Goal: Task Accomplishment & Management: Use online tool/utility

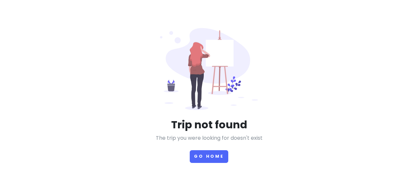
click at [206, 107] on div "Trip not found The trip you were looking for doesn't exist Go Home" at bounding box center [208, 95] width 209 height 135
click at [205, 150] on button "Go Home" at bounding box center [209, 156] width 39 height 13
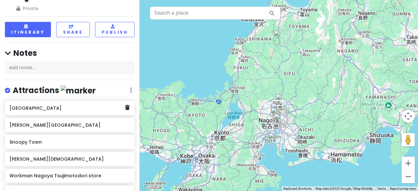
scroll to position [65, 0]
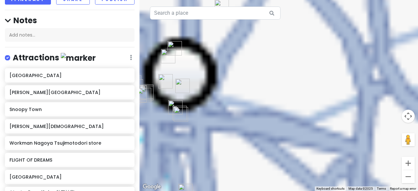
drag, startPoint x: 191, startPoint y: 141, endPoint x: 294, endPoint y: 64, distance: 129.2
click at [294, 64] on div at bounding box center [278, 95] width 278 height 191
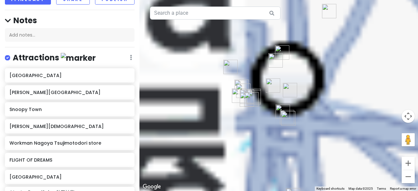
drag, startPoint x: 225, startPoint y: 78, endPoint x: 334, endPoint y: 84, distance: 109.5
click at [334, 84] on div at bounding box center [278, 95] width 278 height 191
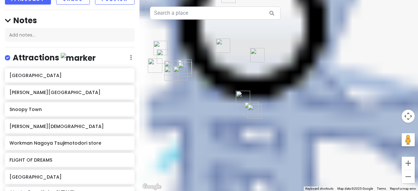
click at [255, 54] on img "m.m.d." at bounding box center [257, 55] width 14 height 14
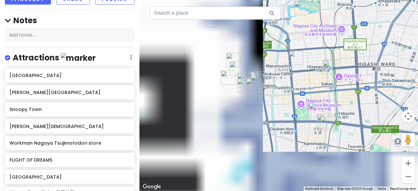
drag, startPoint x: 220, startPoint y: 70, endPoint x: 295, endPoint y: 83, distance: 75.8
click at [295, 83] on div at bounding box center [278, 95] width 278 height 191
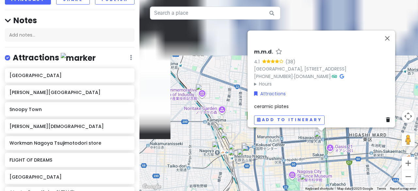
click at [218, 97] on div "m.m.d. 4.1 (38) [GEOGRAPHIC_DATA], [STREET_ADDRESS] [PHONE_NUMBER] · [DOMAIN_NA…" at bounding box center [278, 95] width 278 height 191
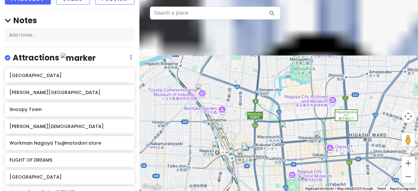
click at [246, 123] on div at bounding box center [278, 95] width 278 height 191
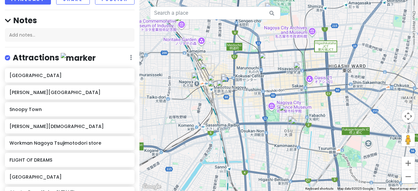
drag, startPoint x: 247, startPoint y: 137, endPoint x: 226, endPoint y: 67, distance: 72.8
click at [226, 67] on div at bounding box center [278, 95] width 278 height 191
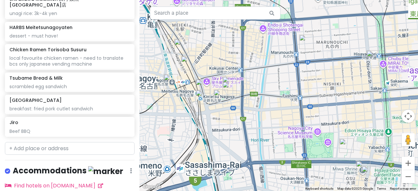
scroll to position [567, 0]
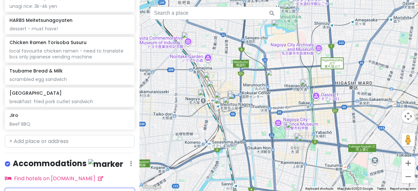
click at [36, 188] on input "text" at bounding box center [70, 194] width 130 height 13
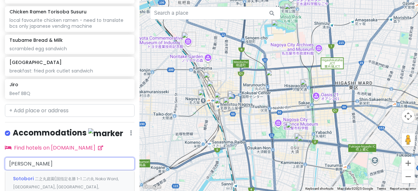
click at [27, 157] on input "[PERSON_NAME]" at bounding box center [70, 163] width 130 height 13
click at [35, 157] on input "[PERSON_NAME]" at bounding box center [70, 163] width 130 height 13
drag, startPoint x: 80, startPoint y: 129, endPoint x: 0, endPoint y: 108, distance: 82.4
click at [0, 108] on div "[GEOGRAPHIC_DATA] Private Change Dates Make a Copy Delete Trip Go Pro ⚡️ Give F…" at bounding box center [69, 95] width 139 height 191
type input "沙"
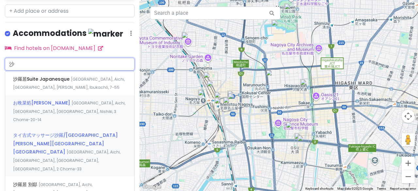
scroll to position [677, 0]
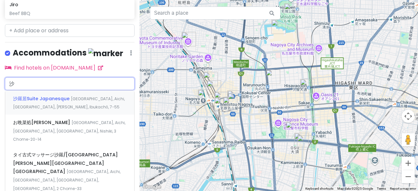
click at [13, 95] on span "沙羅居Suite Japanesque" at bounding box center [42, 98] width 58 height 7
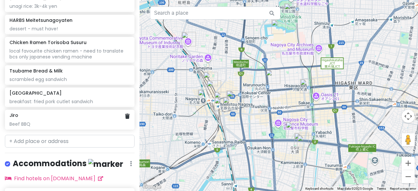
scroll to position [586, 0]
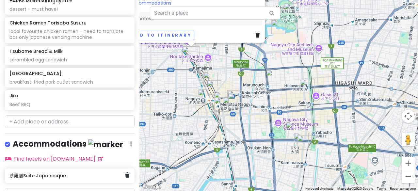
click at [24, 173] on h6 "沙羅居Suite Japanesque" at bounding box center [67, 176] width 116 height 6
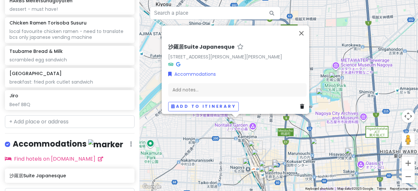
click at [168, 44] on h6 "沙羅居Suite Japanesque" at bounding box center [201, 47] width 66 height 7
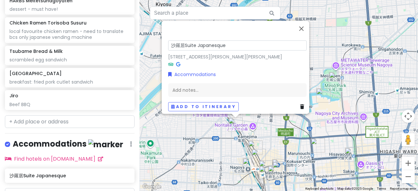
drag, startPoint x: 167, startPoint y: 43, endPoint x: 180, endPoint y: 43, distance: 13.1
click at [180, 43] on input "沙羅居Suite Japanesque" at bounding box center [237, 45] width 138 height 10
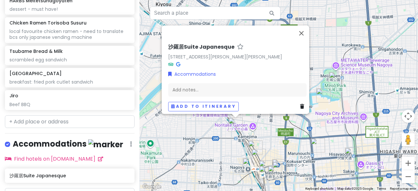
click at [296, 102] on div "Add to itinerary" at bounding box center [237, 106] width 138 height 9
click at [300, 105] on link at bounding box center [303, 106] width 7 height 7
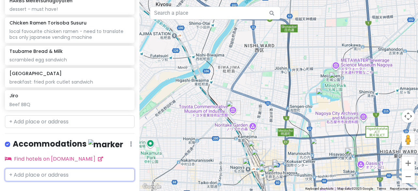
scroll to position [567, 0]
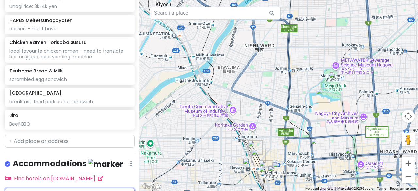
click at [54, 188] on input "text" at bounding box center [70, 194] width 130 height 13
paste input "沙羅居"
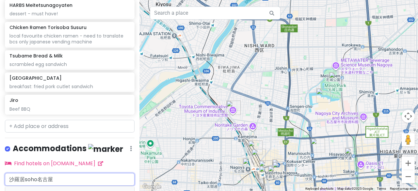
click at [47, 173] on input "沙羅居soho名古屋" at bounding box center [70, 179] width 130 height 13
drag, startPoint x: 74, startPoint y: 145, endPoint x: 0, endPoint y: 138, distance: 74.7
click at [0, 138] on div "[GEOGRAPHIC_DATA] Private Change Dates Make a Copy Delete Trip Go Pro ⚡️ Give F…" at bounding box center [69, 95] width 139 height 191
paste input "Aichi, [PERSON_NAME][STREET_ADDRESS][PERSON_NAME][PERSON_NAME]"
type input "Aichi, [PERSON_NAME][STREET_ADDRESS][PERSON_NAME][PERSON_NAME]"
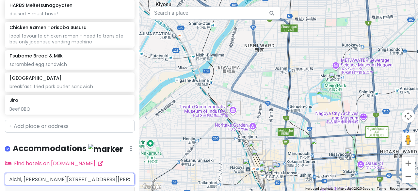
scroll to position [589, 0]
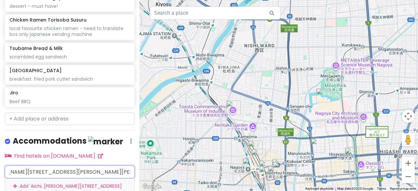
click at [46, 178] on div "[PERSON_NAME], [PERSON_NAME][STREET_ADDRESS][PERSON_NAME][PERSON_NAME] '" at bounding box center [69, 189] width 129 height 22
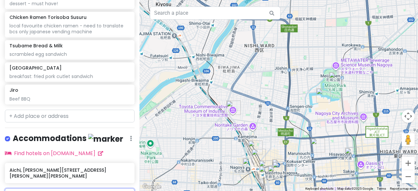
scroll to position [592, 0]
click at [61, 167] on h6 "Aichi, [PERSON_NAME][STREET_ADDRESS][PERSON_NAME][PERSON_NAME]" at bounding box center [67, 173] width 116 height 12
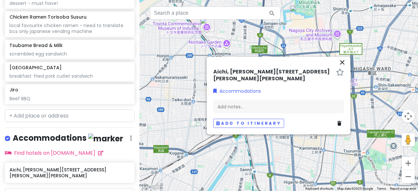
drag, startPoint x: 315, startPoint y: 168, endPoint x: 299, endPoint y: 74, distance: 95.4
click at [291, 79] on div "← Move left → Move right ↑ Move up ↓ Move down + Zoom in - Zoom out Home Jump l…" at bounding box center [278, 95] width 278 height 191
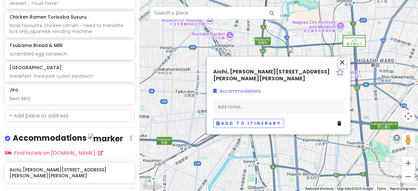
click at [344, 63] on icon "close" at bounding box center [342, 62] width 8 height 8
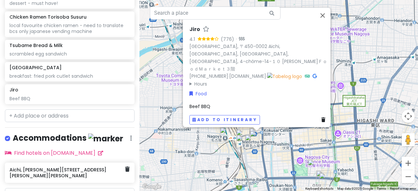
click at [64, 167] on h6 "Aichi, [PERSON_NAME][STREET_ADDRESS][PERSON_NAME][PERSON_NAME]" at bounding box center [67, 173] width 116 height 12
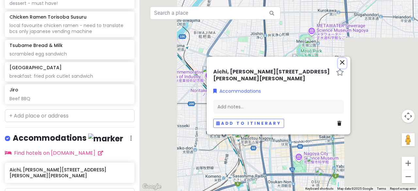
drag, startPoint x: 343, startPoint y: 60, endPoint x: 338, endPoint y: 46, distance: 15.2
click at [343, 60] on icon "close" at bounding box center [342, 62] width 8 height 8
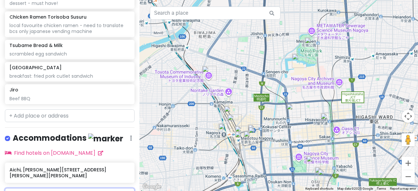
click at [25, 188] on input "text" at bounding box center [70, 194] width 130 height 13
click at [45, 167] on h6 "Aichi, [PERSON_NAME][STREET_ADDRESS][PERSON_NAME][PERSON_NAME]" at bounding box center [67, 173] width 116 height 12
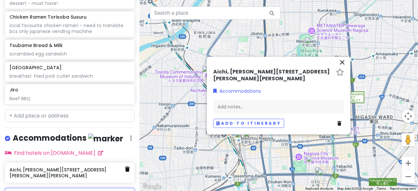
click at [125, 166] on icon at bounding box center [127, 168] width 5 height 5
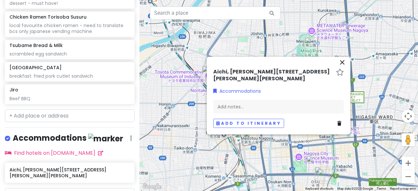
click at [339, 120] on div "Aichi, [PERSON_NAME][STREET_ADDRESS][PERSON_NAME][PERSON_NAME] Accommodations A…" at bounding box center [278, 100] width 136 height 62
click at [337, 126] on link at bounding box center [340, 122] width 7 height 7
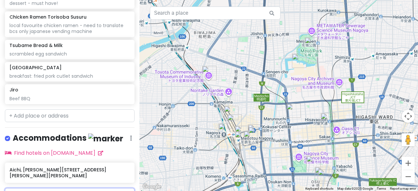
click at [39, 188] on input "text" at bounding box center [70, 194] width 130 height 13
click at [80, 167] on h6 "Aichi, [PERSON_NAME][STREET_ADDRESS][PERSON_NAME][PERSON_NAME]" at bounding box center [67, 173] width 116 height 12
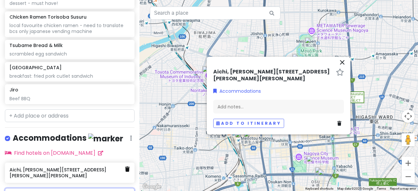
click at [125, 166] on icon at bounding box center [127, 168] width 5 height 5
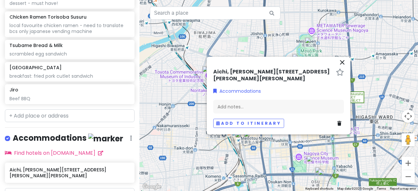
drag, startPoint x: 100, startPoint y: 139, endPoint x: 347, endPoint y: 61, distance: 259.0
click at [347, 61] on div "close Aichi, [PERSON_NAME][STREET_ADDRESS][PERSON_NAME][PERSON_NAME] Accommodat…" at bounding box center [279, 95] width 144 height 78
click at [344, 64] on icon "close" at bounding box center [342, 62] width 8 height 8
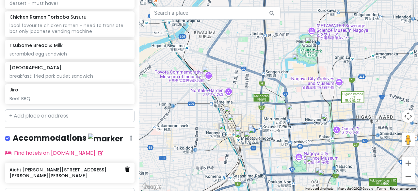
click at [125, 165] on link at bounding box center [127, 169] width 5 height 8
click at [125, 166] on icon at bounding box center [127, 168] width 5 height 5
click at [107, 167] on h6 "Aichi, [PERSON_NAME][STREET_ADDRESS][PERSON_NAME][PERSON_NAME]" at bounding box center [67, 173] width 116 height 12
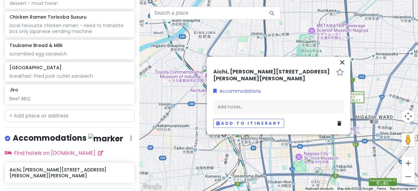
click at [339, 123] on icon at bounding box center [339, 123] width 4 height 5
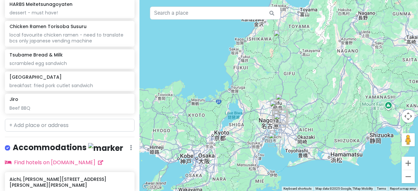
scroll to position [592, 0]
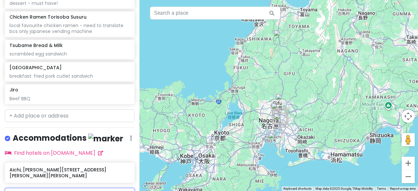
click at [54, 188] on input "text" at bounding box center [70, 194] width 130 height 13
paste input "第２中村ビル, Japan, 〒453-0013 Aichi, Nagoya, Nakamura Ward, Kamejima, 2 Chome−11−4"
type input "第２中村ビル, Japan, 〒453-0013 Aichi, Nagoya, Nakamura Ward, Kamejima, 2 Chome−11−4"
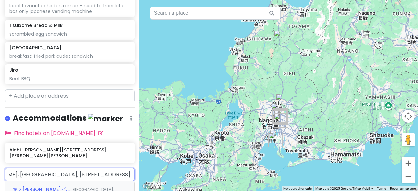
scroll to position [646, 0]
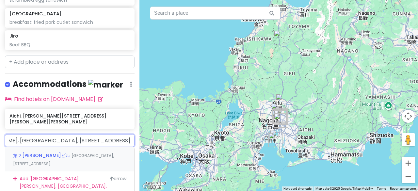
click at [84, 153] on span "Japan, 〒453-0013 Aichi, Nagoya, Nakamura Ward, Kamejima, 2 Chome−１１−4" at bounding box center [63, 160] width 101 height 14
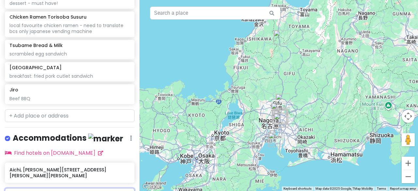
scroll to position [609, 0]
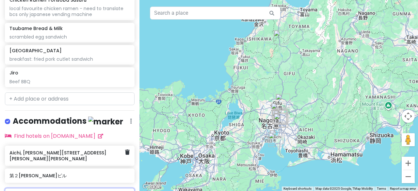
click at [96, 150] on h6 "Aichi, [PERSON_NAME][STREET_ADDRESS][PERSON_NAME][PERSON_NAME]" at bounding box center [67, 156] width 116 height 12
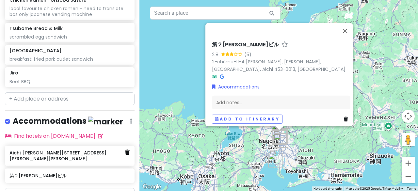
click at [125, 149] on icon at bounding box center [127, 151] width 5 height 5
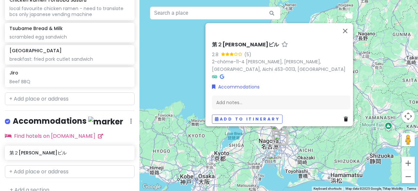
scroll to position [586, 0]
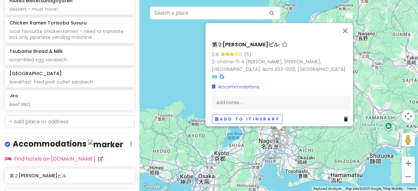
click at [258, 168] on div "第２中村ビル 2.8 (5) 2-chōme-11-4 Kamejima, Nakamura Ward, Nagoya, Aichi 453-0013, Ja…" at bounding box center [278, 95] width 278 height 191
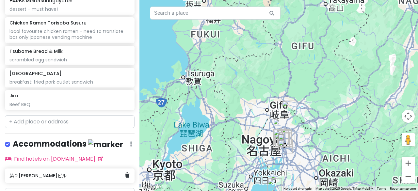
click at [83, 173] on h6 "第２中村ビル" at bounding box center [67, 176] width 116 height 6
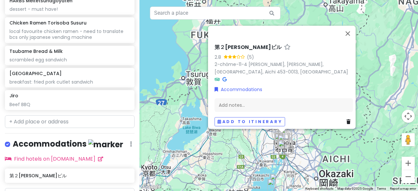
click at [222, 77] on icon at bounding box center [224, 79] width 4 height 5
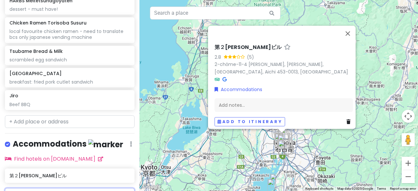
click at [30, 188] on input "text" at bounding box center [70, 194] width 130 height 13
paste input "〒453-0013 Aichi, Nagoya, Nakamura Ward, Kamejima, 2-chōme−11−8 第2中村ビル"
type input "〒453-0013 Aichi, Nagoya, Nakamura Ward, Kamejima, 2-chōme−11−8 第2中村ビル"
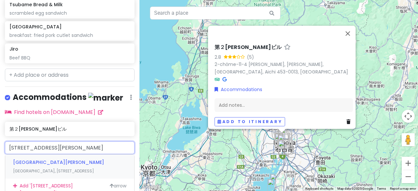
scroll to position [640, 0]
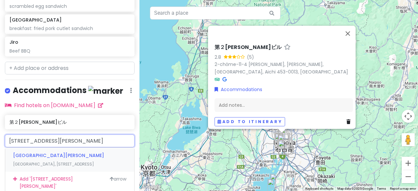
click at [66, 161] on span "Japan, 〒453-0013 Aichi, Nagoya, Nakamura Ward, Kamejima, 2 Chome−１１−8" at bounding box center [53, 164] width 81 height 6
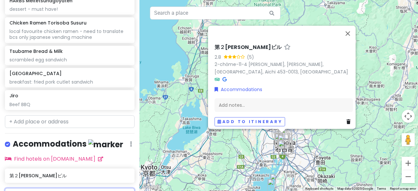
scroll to position [603, 0]
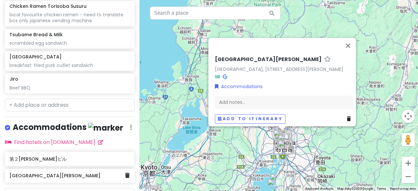
click at [62, 171] on div "第2中村ビル" at bounding box center [67, 175] width 116 height 9
click at [104, 173] on h6 "第2中村ビル" at bounding box center [67, 176] width 116 height 6
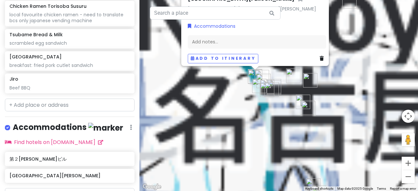
drag, startPoint x: 236, startPoint y: 165, endPoint x: 417, endPoint y: 100, distance: 193.1
click at [417, 100] on div "第2中村ビル Japan, 〒453-0013 Aichi, Nagoya, Nakamura Ward, Kamejima, 2-chōme−11−８ 第2…" at bounding box center [278, 95] width 278 height 191
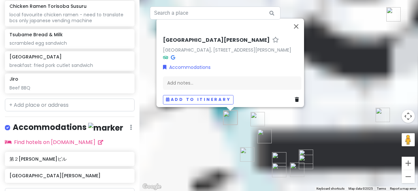
drag, startPoint x: 261, startPoint y: 107, endPoint x: 283, endPoint y: 118, distance: 24.5
click at [283, 118] on div "第2中村ビル Japan, 〒453-0013 Aichi, Nagoya, Nakamura Ward, Kamejima, 2-chōme−11−８ 第2…" at bounding box center [278, 95] width 278 height 191
click at [35, 154] on div "第２中村ビル" at bounding box center [67, 158] width 116 height 9
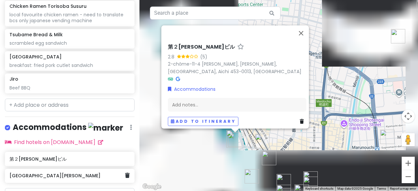
click at [57, 169] on div "第2中村ビル" at bounding box center [70, 176] width 130 height 14
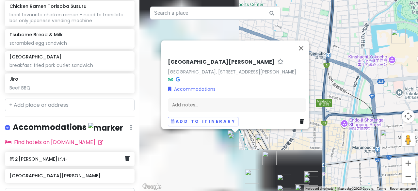
click at [63, 152] on div "第２中村ビル" at bounding box center [70, 159] width 130 height 14
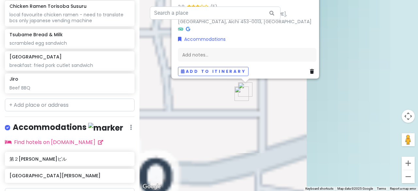
drag, startPoint x: 289, startPoint y: 104, endPoint x: 157, endPoint y: 177, distance: 150.6
click at [157, 177] on div "第２中村ビル 2.8 (5) 2-chōme-11-4 Kamejima, Nakamura Ward, Nagoya, Aichi 453-0013, Ja…" at bounding box center [278, 95] width 278 height 191
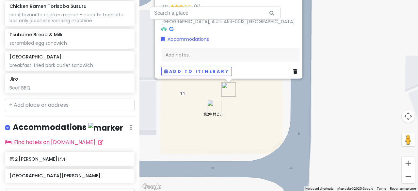
drag, startPoint x: 294, startPoint y: 84, endPoint x: 212, endPoint y: 132, distance: 95.0
click at [212, 132] on div "第２中村ビル 2.8 (5) 2-chōme-11-4 Kamejima, Nakamura Ward, Nagoya, Aichi 453-0013, Ja…" at bounding box center [278, 95] width 278 height 191
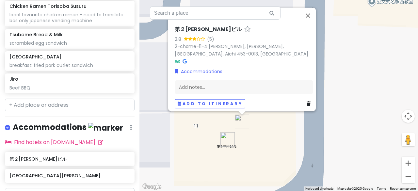
drag, startPoint x: 225, startPoint y: 112, endPoint x: 240, endPoint y: 144, distance: 35.4
click at [240, 144] on div "第２中村ビル 2.8 (5) 2-chōme-11-4 Kamejima, Nakamura Ward, Nagoya, Aichi 453-0013, Ja…" at bounding box center [278, 95] width 278 height 191
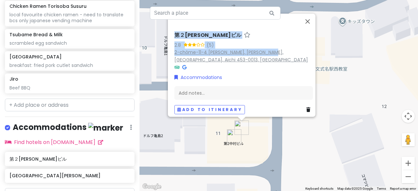
drag, startPoint x: 289, startPoint y: 17, endPoint x: 273, endPoint y: 46, distance: 33.7
click at [273, 46] on div "第２中村ビル 2.8 (5) 2-chōme-11-4 Kamejima, Nakamura Ward, Nagoya, Aichi 453-0013, Ja…" at bounding box center [241, 64] width 147 height 103
click at [287, 19] on div at bounding box center [236, 21] width 128 height 16
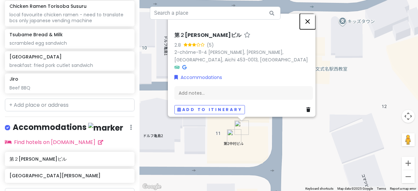
click at [309, 18] on button "Close" at bounding box center [308, 21] width 16 height 16
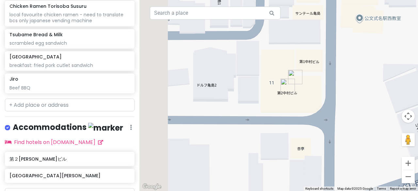
drag, startPoint x: 298, startPoint y: 102, endPoint x: 349, endPoint y: 55, distance: 69.8
click at [349, 55] on div at bounding box center [278, 95] width 278 height 191
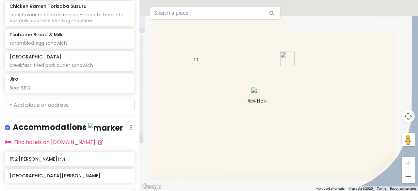
drag, startPoint x: 256, startPoint y: 49, endPoint x: 270, endPoint y: 96, distance: 48.7
click at [270, 96] on div at bounding box center [278, 95] width 278 height 191
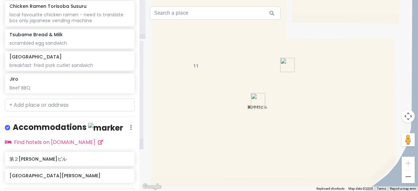
click at [285, 66] on img "第２中村ビル" at bounding box center [287, 65] width 14 height 14
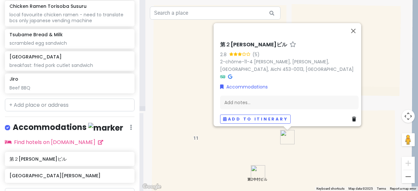
click at [352, 116] on icon at bounding box center [354, 118] width 4 height 5
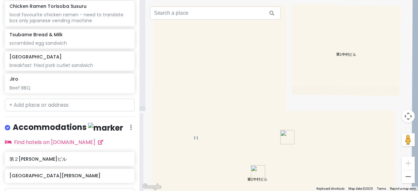
scroll to position [586, 0]
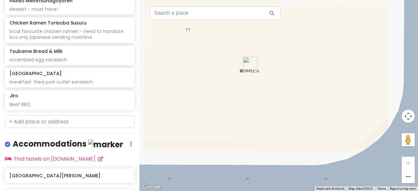
drag, startPoint x: 292, startPoint y: 160, endPoint x: 284, endPoint y: 51, distance: 109.9
click at [284, 51] on div at bounding box center [278, 95] width 278 height 191
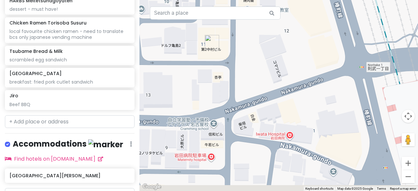
drag, startPoint x: 264, startPoint y: 98, endPoint x: 214, endPoint y: 60, distance: 62.8
click at [214, 60] on div at bounding box center [278, 95] width 278 height 191
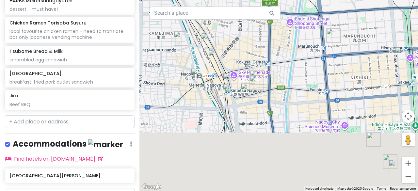
drag, startPoint x: 308, startPoint y: 133, endPoint x: 269, endPoint y: 60, distance: 82.0
click at [269, 60] on div at bounding box center [278, 95] width 278 height 191
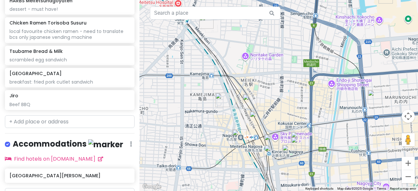
drag, startPoint x: 226, startPoint y: 42, endPoint x: 292, endPoint y: 110, distance: 94.1
click at [292, 110] on div at bounding box center [278, 95] width 278 height 191
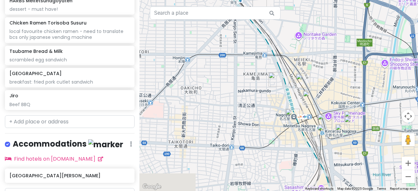
drag, startPoint x: 294, startPoint y: 132, endPoint x: 319, endPoint y: 92, distance: 47.2
click at [319, 92] on div at bounding box center [278, 95] width 278 height 191
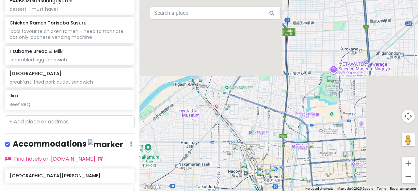
drag, startPoint x: 346, startPoint y: 94, endPoint x: 289, endPoint y: 159, distance: 85.8
click at [289, 159] on div at bounding box center [278, 95] width 278 height 191
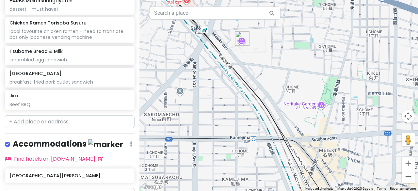
drag, startPoint x: 217, startPoint y: 158, endPoint x: 222, endPoint y: 56, distance: 102.0
click at [222, 56] on div at bounding box center [278, 95] width 278 height 191
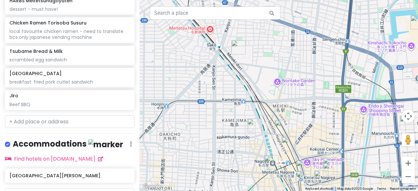
drag, startPoint x: 273, startPoint y: 77, endPoint x: 262, endPoint y: 74, distance: 11.7
click at [262, 74] on div at bounding box center [278, 95] width 278 height 191
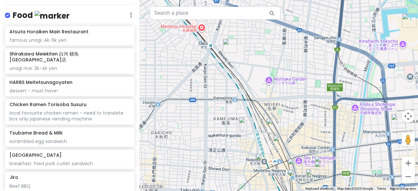
scroll to position [488, 0]
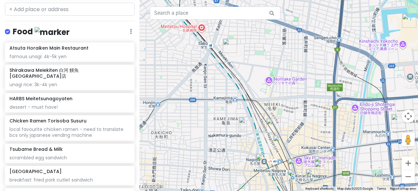
click at [227, 50] on img "Toyota Commemorative Museum of Industry and Technology" at bounding box center [230, 46] width 14 height 14
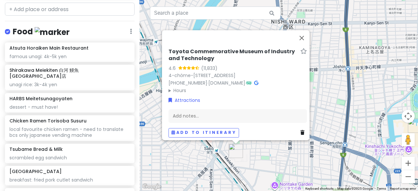
click at [254, 81] on icon at bounding box center [256, 83] width 4 height 5
click at [304, 30] on button "Close" at bounding box center [302, 38] width 16 height 16
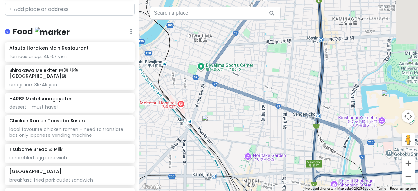
drag, startPoint x: 333, startPoint y: 171, endPoint x: 288, endPoint y: 90, distance: 92.4
click at [288, 90] on div at bounding box center [278, 95] width 278 height 191
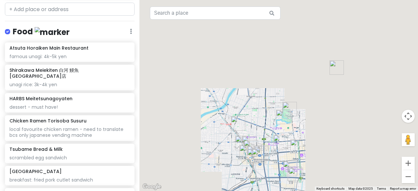
drag, startPoint x: 295, startPoint y: 73, endPoint x: 267, endPoint y: 130, distance: 63.9
click at [267, 130] on div at bounding box center [278, 95] width 278 height 191
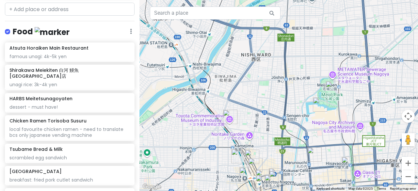
drag, startPoint x: 262, startPoint y: 136, endPoint x: 263, endPoint y: 123, distance: 12.8
click at [263, 123] on div at bounding box center [278, 95] width 278 height 191
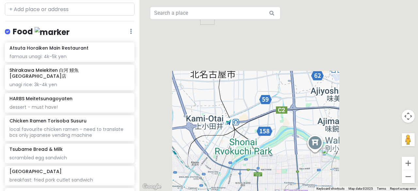
drag, startPoint x: 268, startPoint y: 79, endPoint x: 251, endPoint y: 178, distance: 100.9
click at [251, 178] on div at bounding box center [278, 95] width 278 height 191
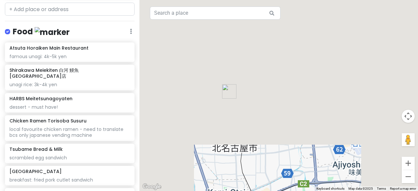
drag, startPoint x: 247, startPoint y: 126, endPoint x: 259, endPoint y: 153, distance: 30.1
click at [259, 153] on div at bounding box center [278, 95] width 278 height 191
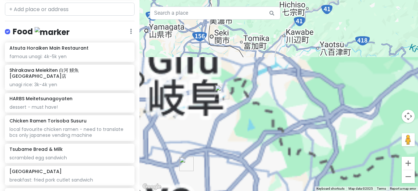
drag, startPoint x: 239, startPoint y: 122, endPoint x: 271, endPoint y: 119, distance: 31.7
click at [271, 119] on div at bounding box center [278, 95] width 278 height 191
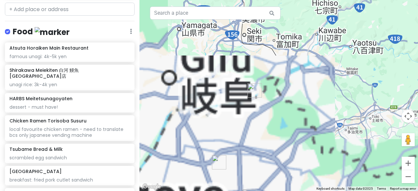
click at [250, 87] on img "Inuyama Castle" at bounding box center [254, 90] width 14 height 14
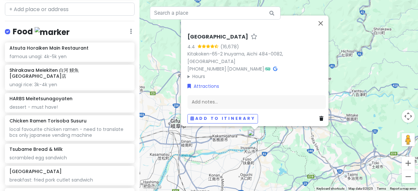
click at [240, 157] on div "Inuyama Castle 4.4 (16,678) Kitakoken-65-2 Inuyama, Aichi 484-0082, Japan +81 5…" at bounding box center [278, 95] width 278 height 191
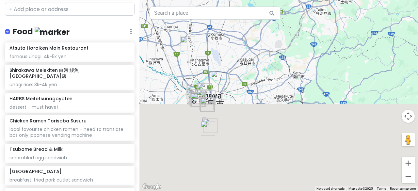
drag, startPoint x: 266, startPoint y: 171, endPoint x: 235, endPoint y: 6, distance: 168.7
click at [235, 6] on div at bounding box center [278, 95] width 278 height 191
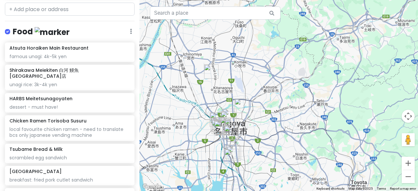
drag, startPoint x: 226, startPoint y: 59, endPoint x: 250, endPoint y: 88, distance: 38.0
click at [250, 88] on div at bounding box center [278, 95] width 278 height 191
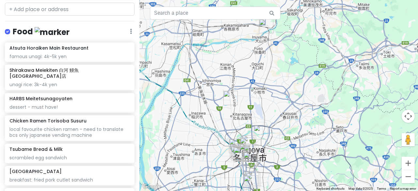
click at [260, 131] on img "Workman Nagoya Tsujimotodori store" at bounding box center [261, 132] width 14 height 14
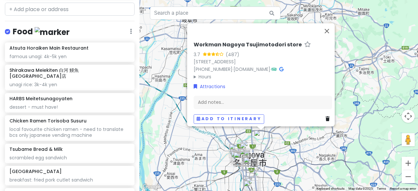
click at [230, 133] on div "Workman Nagoya Tsujimotodori store 3.7 (487) 41-1 Shinborichō, Kita Ward, Nagoy…" at bounding box center [278, 95] width 278 height 191
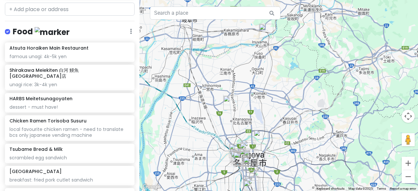
click at [231, 104] on img "Daisho-ji Temple" at bounding box center [230, 103] width 14 height 14
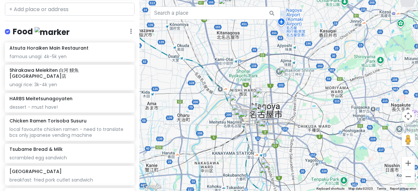
drag, startPoint x: 263, startPoint y: 184, endPoint x: 260, endPoint y: 89, distance: 94.7
click at [260, 89] on img "Meijō Park" at bounding box center [262, 94] width 14 height 14
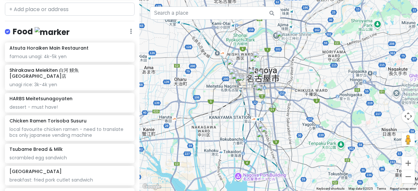
click at [233, 62] on img "Toyota Commemorative Museum of Industry and Technology" at bounding box center [234, 66] width 14 height 14
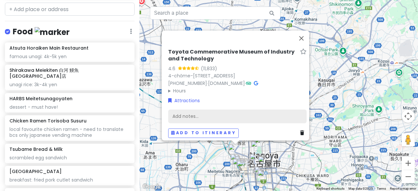
click at [203, 109] on div "Add notes..." at bounding box center [237, 116] width 138 height 14
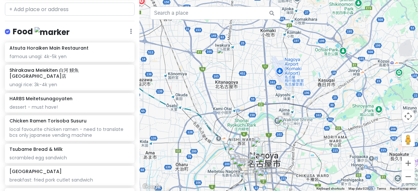
click at [233, 145] on img "Toyota Commemorative Museum of Industry and Technology" at bounding box center [235, 151] width 14 height 14
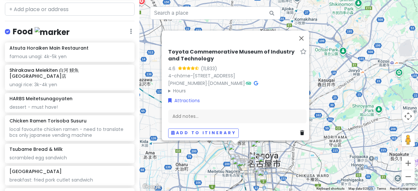
click at [179, 87] on summary "Hours" at bounding box center [237, 90] width 138 height 7
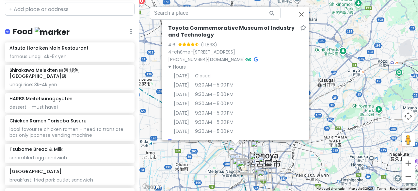
click at [177, 70] on summary "Hours" at bounding box center [237, 66] width 138 height 7
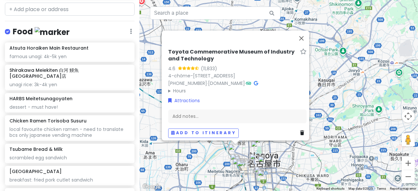
click at [371, 120] on div "Toyota Commemorative Museum of Industry and Technology 4.6 (11,833) 4-chōme-1-3…" at bounding box center [278, 95] width 278 height 191
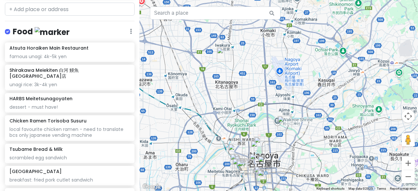
click at [283, 123] on img "Workman Nagoya Tsujimotodori store" at bounding box center [284, 123] width 14 height 14
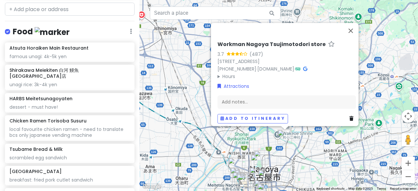
click at [177, 75] on div "Workman Nagoya Tsujimotodori store 3.7 (487) 41-1 Shinborichō, Kita Ward, Nagoy…" at bounding box center [278, 95] width 278 height 191
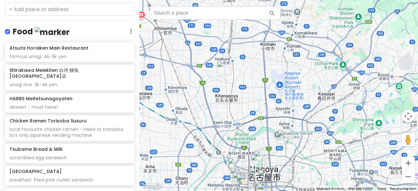
click at [223, 66] on img "Daisho-ji Temple" at bounding box center [224, 68] width 14 height 14
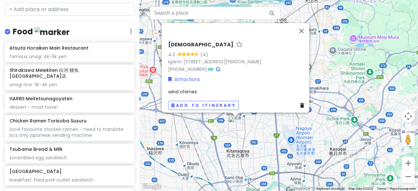
click at [237, 135] on div "Daisho-ji Temple 4.3 (4) Igami-1296 Kawaichō, Iwakura, Aichi 482-0015, Japan +8…" at bounding box center [278, 95] width 278 height 191
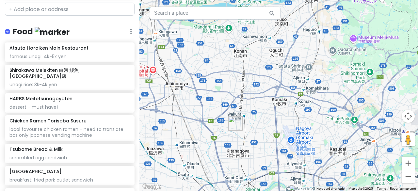
click at [233, 124] on img "Daisho-ji Temple" at bounding box center [235, 123] width 14 height 14
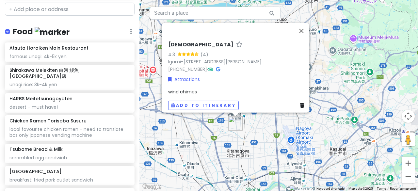
click at [182, 42] on h6 "[DEMOGRAPHIC_DATA]" at bounding box center [200, 44] width 65 height 7
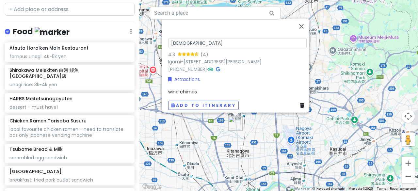
drag, startPoint x: 168, startPoint y: 38, endPoint x: 229, endPoint y: 42, distance: 60.5
click at [229, 42] on input "[DEMOGRAPHIC_DATA]" at bounding box center [237, 43] width 138 height 10
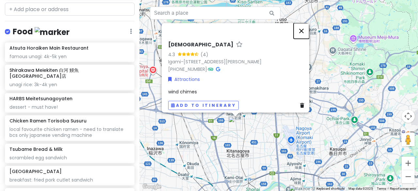
click at [302, 25] on button "Close" at bounding box center [301, 31] width 16 height 16
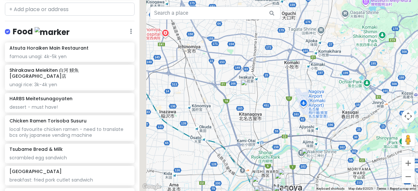
drag, startPoint x: 293, startPoint y: 137, endPoint x: 305, endPoint y: 96, distance: 43.0
click at [305, 96] on div at bounding box center [278, 95] width 278 height 191
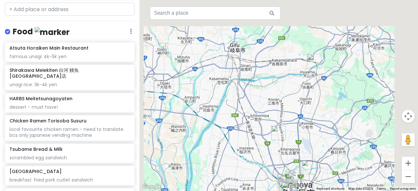
drag, startPoint x: 295, startPoint y: 90, endPoint x: 297, endPoint y: 129, distance: 38.9
click at [297, 129] on div at bounding box center [278, 95] width 278 height 191
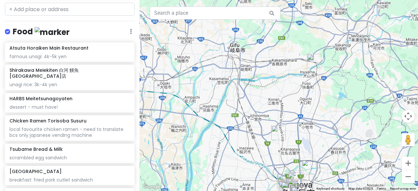
click at [313, 58] on img "Inuyama Castle" at bounding box center [314, 61] width 14 height 14
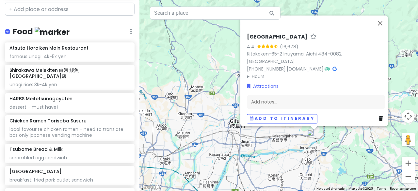
click at [219, 66] on div "Inuyama Castle 4.4 (16,678) Kitakoken-65-2 Inuyama, Aichi 484-0082, Japan +81 5…" at bounding box center [278, 95] width 278 height 191
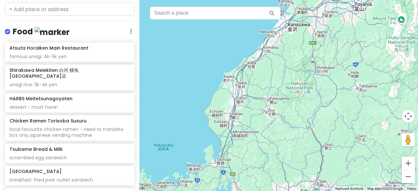
drag, startPoint x: 343, startPoint y: 100, endPoint x: 331, endPoint y: 154, distance: 55.5
click at [331, 154] on div at bounding box center [278, 95] width 278 height 191
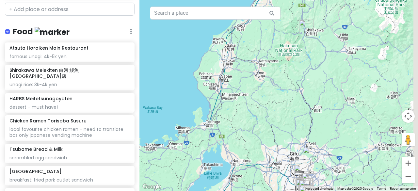
drag, startPoint x: 345, startPoint y: 122, endPoint x: 334, endPoint y: 81, distance: 42.3
click at [334, 81] on div at bounding box center [278, 95] width 278 height 191
drag, startPoint x: 333, startPoint y: 181, endPoint x: 329, endPoint y: 139, distance: 42.6
click at [329, 139] on div at bounding box center [278, 95] width 278 height 191
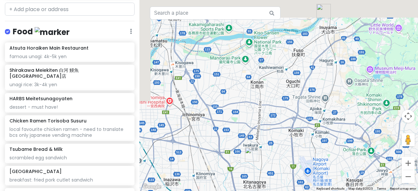
drag, startPoint x: 316, startPoint y: 69, endPoint x: 327, endPoint y: 169, distance: 100.4
click at [327, 168] on div at bounding box center [278, 95] width 278 height 191
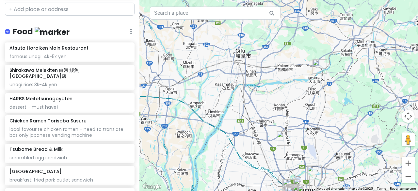
click at [283, 138] on img "Daisho-ji Temple" at bounding box center [284, 138] width 14 height 14
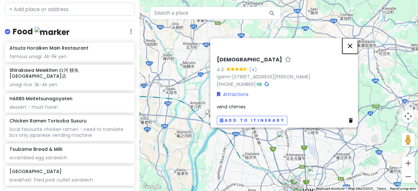
click at [353, 42] on button "Close" at bounding box center [350, 46] width 16 height 16
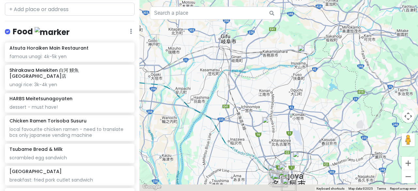
drag, startPoint x: 349, startPoint y: 142, endPoint x: 308, endPoint y: 102, distance: 57.2
click at [308, 102] on div "To navigate, press the arrow keys." at bounding box center [278, 95] width 278 height 191
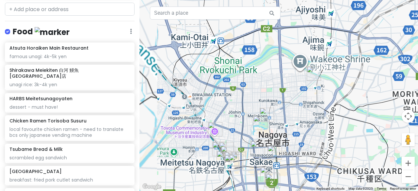
drag, startPoint x: 253, startPoint y: 137, endPoint x: 354, endPoint y: 160, distance: 103.7
click at [354, 160] on div at bounding box center [278, 95] width 278 height 191
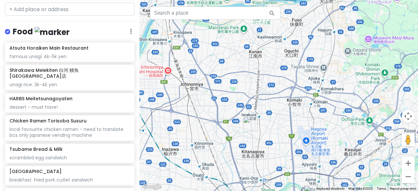
drag, startPoint x: 300, startPoint y: 76, endPoint x: 282, endPoint y: 147, distance: 73.2
click at [283, 147] on div at bounding box center [278, 95] width 278 height 191
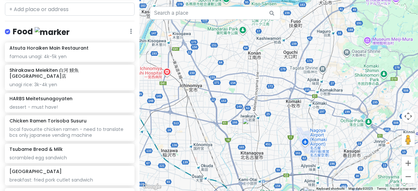
click at [250, 122] on img "Daisho-ji Temple" at bounding box center [249, 125] width 14 height 14
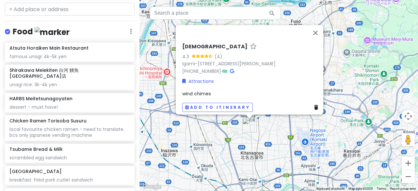
click at [200, 43] on h6 "[DEMOGRAPHIC_DATA]" at bounding box center [214, 46] width 65 height 7
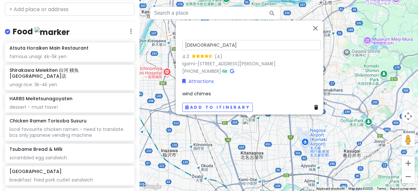
drag, startPoint x: 230, startPoint y: 41, endPoint x: 145, endPoint y: 34, distance: 86.1
click at [145, 34] on div "Daisho-ji Temple 4.3 (4) Igami-1296 Kawaichō, Iwakura, Aichi 482-0015, Japan +8…" at bounding box center [278, 95] width 278 height 191
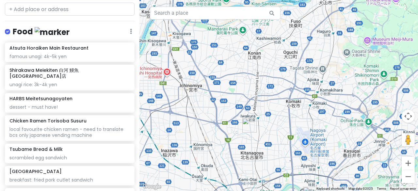
click at [247, 126] on img "Daisho-ji Temple" at bounding box center [249, 125] width 14 height 14
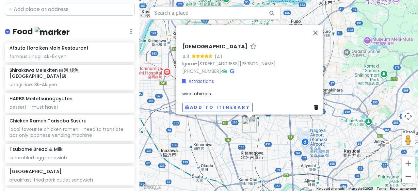
click at [204, 45] on h6 "[DEMOGRAPHIC_DATA]" at bounding box center [214, 46] width 65 height 7
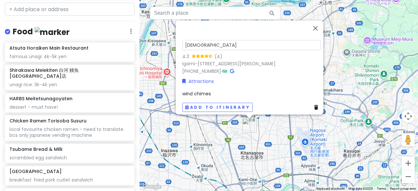
drag, startPoint x: 225, startPoint y: 43, endPoint x: 117, endPoint y: 38, distance: 108.8
click at [117, 38] on div "[GEOGRAPHIC_DATA] Private Change Dates Make a Copy Delete Trip Go Pro ⚡️ Give F…" at bounding box center [209, 95] width 418 height 191
click at [322, 23] on button "Close" at bounding box center [315, 28] width 16 height 16
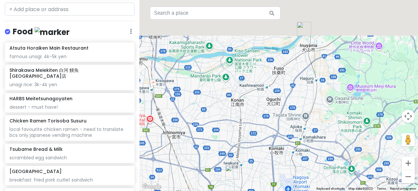
drag, startPoint x: 290, startPoint y: 93, endPoint x: 270, endPoint y: 153, distance: 62.8
click at [269, 154] on div at bounding box center [278, 95] width 278 height 191
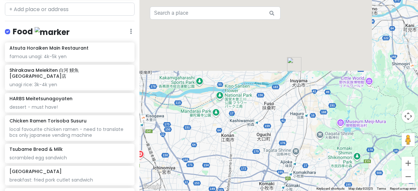
click at [291, 62] on img "Inuyama Castle" at bounding box center [294, 64] width 14 height 14
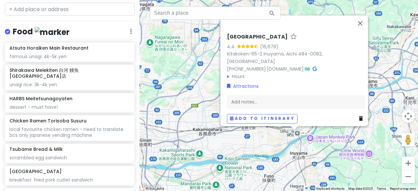
click at [252, 40] on h6 "[GEOGRAPHIC_DATA]" at bounding box center [257, 37] width 61 height 7
drag, startPoint x: 286, startPoint y: 40, endPoint x: 149, endPoint y: 35, distance: 136.8
click at [149, 35] on div "Inuyama Castle 4.4 (16,678) Kitakoken-65-2 Inuyama, Aichi 484-0082, Japan +81 5…" at bounding box center [278, 95] width 278 height 191
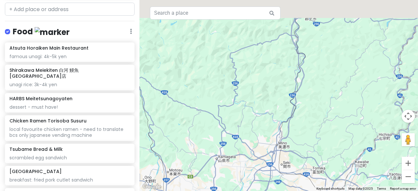
drag, startPoint x: 285, startPoint y: 74, endPoint x: 297, endPoint y: 186, distance: 112.9
click at [297, 186] on div at bounding box center [278, 95] width 278 height 191
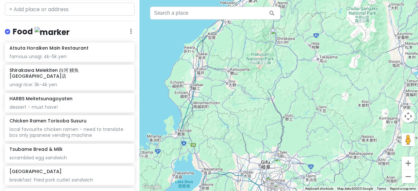
drag, startPoint x: 271, startPoint y: 117, endPoint x: 264, endPoint y: 178, distance: 61.8
click at [264, 178] on div at bounding box center [278, 95] width 278 height 191
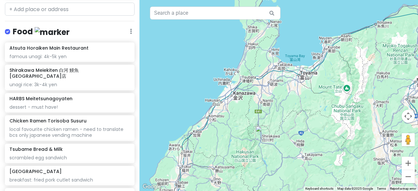
click at [264, 131] on img "Shirakawa-go 白川乡" at bounding box center [262, 133] width 14 height 14
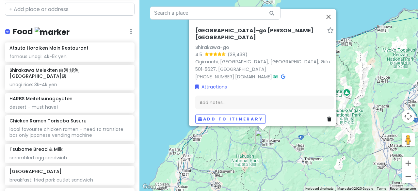
click at [209, 39] on h6 "[GEOGRAPHIC_DATA]-go [PERSON_NAME][GEOGRAPHIC_DATA]" at bounding box center [259, 34] width 129 height 14
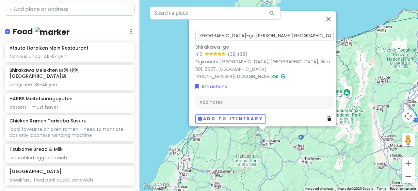
drag, startPoint x: 228, startPoint y: 38, endPoint x: 126, endPoint y: 36, distance: 102.8
click at [126, 36] on div "[GEOGRAPHIC_DATA] Private Change Dates Make a Copy Delete Trip Go Pro ⚡️ Give F…" at bounding box center [209, 95] width 418 height 191
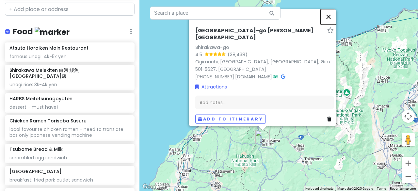
click at [333, 24] on button "Close" at bounding box center [328, 17] width 16 height 16
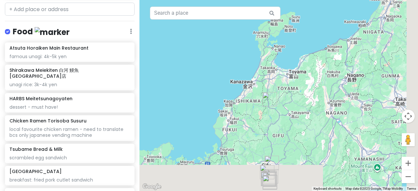
drag, startPoint x: 302, startPoint y: 150, endPoint x: 283, endPoint y: 108, distance: 46.1
click at [283, 109] on div at bounding box center [278, 95] width 278 height 191
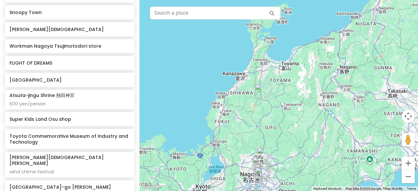
scroll to position [0, 0]
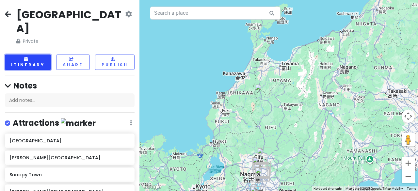
drag, startPoint x: 37, startPoint y: 42, endPoint x: 41, endPoint y: 43, distance: 4.9
click at [37, 54] on button "Itinerary" at bounding box center [28, 61] width 46 height 15
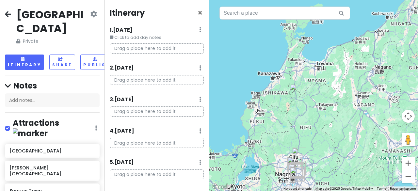
click at [300, 98] on img "Shirakawa-go 白川乡" at bounding box center [297, 91] width 14 height 14
click at [299, 89] on img "Shirakawa-go 白川乡" at bounding box center [297, 91] width 14 height 14
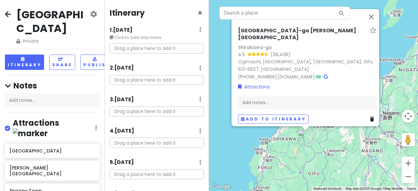
click at [238, 39] on h6 "[GEOGRAPHIC_DATA]-go [PERSON_NAME][GEOGRAPHIC_DATA]" at bounding box center [302, 34] width 129 height 14
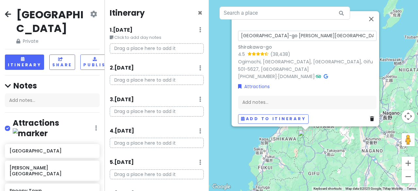
click at [328, 74] on icon at bounding box center [325, 76] width 4 height 5
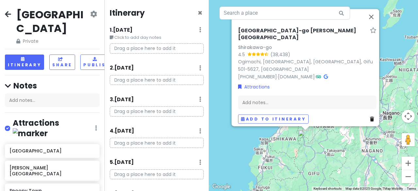
drag, startPoint x: 269, startPoint y: 152, endPoint x: 276, endPoint y: 154, distance: 7.8
click at [269, 152] on div "Shirakawa-go 白川乡 Shirakawa-go 4.5 (38,438) Ogimachi, Shirakawa, Ono District, G…" at bounding box center [313, 95] width 209 height 191
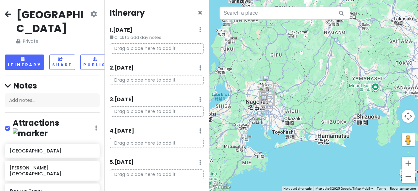
drag, startPoint x: 310, startPoint y: 166, endPoint x: 271, endPoint y: 46, distance: 126.3
click at [271, 46] on div at bounding box center [313, 95] width 209 height 191
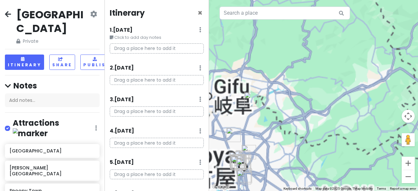
drag, startPoint x: 268, startPoint y: 99, endPoint x: 292, endPoint y: 99, distance: 24.1
click at [292, 99] on div at bounding box center [313, 95] width 209 height 191
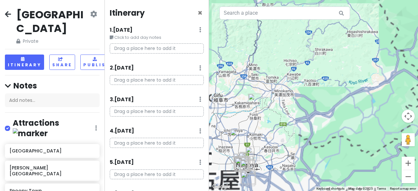
click at [254, 101] on img "Inuyama Castle" at bounding box center [255, 101] width 14 height 14
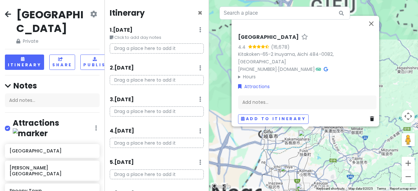
click at [253, 73] on summary "Hours" at bounding box center [307, 76] width 138 height 7
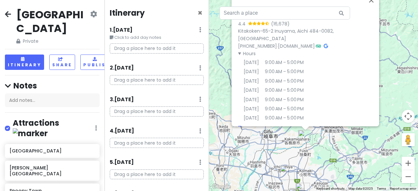
click at [223, 84] on div "Inuyama Castle 4.4 (16,678) Kitakoken-65-2 Inuyama, Aichi 484-0082, Japan +81 5…" at bounding box center [313, 95] width 209 height 191
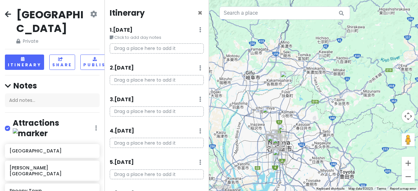
drag, startPoint x: 293, startPoint y: 162, endPoint x: 275, endPoint y: 92, distance: 71.5
click at [275, 92] on div at bounding box center [313, 95] width 209 height 191
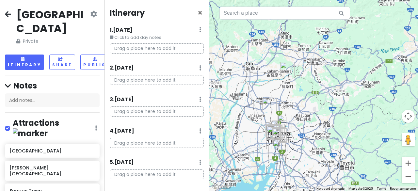
click at [268, 105] on img "Daisho-ji Temple" at bounding box center [269, 105] width 14 height 14
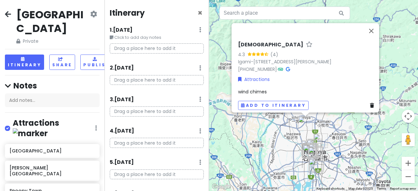
click at [286, 67] on icon at bounding box center [288, 69] width 4 height 5
